Goal: Task Accomplishment & Management: Use online tool/utility

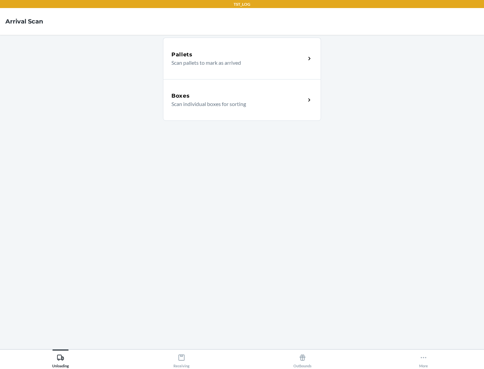
click at [238, 96] on div "Boxes" at bounding box center [238, 96] width 134 height 8
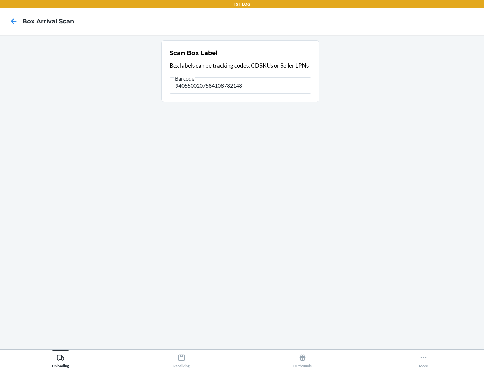
type input "9405500207584108782148"
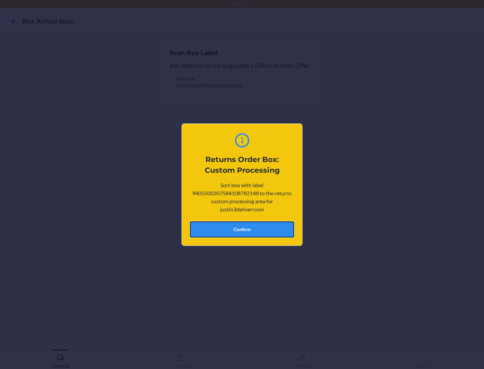
click at [242, 229] on button "Confirm" at bounding box center [242, 230] width 104 height 16
